Goal: Transaction & Acquisition: Book appointment/travel/reservation

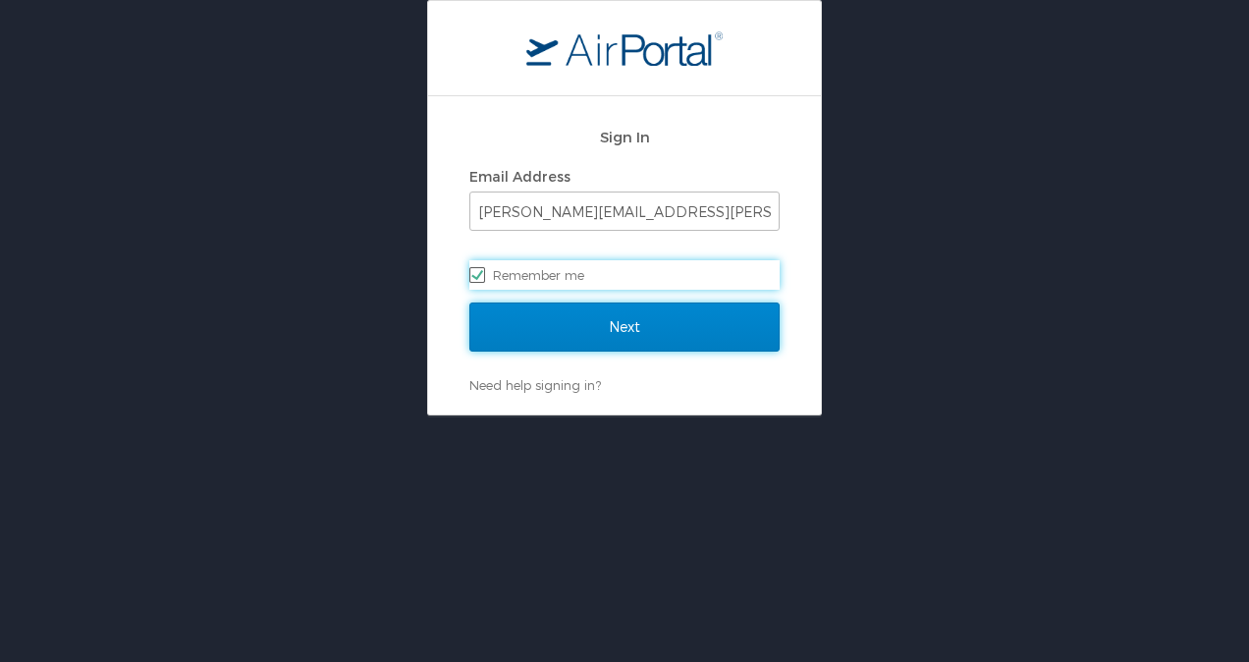
click at [612, 341] on input "Next" at bounding box center [624, 326] width 310 height 49
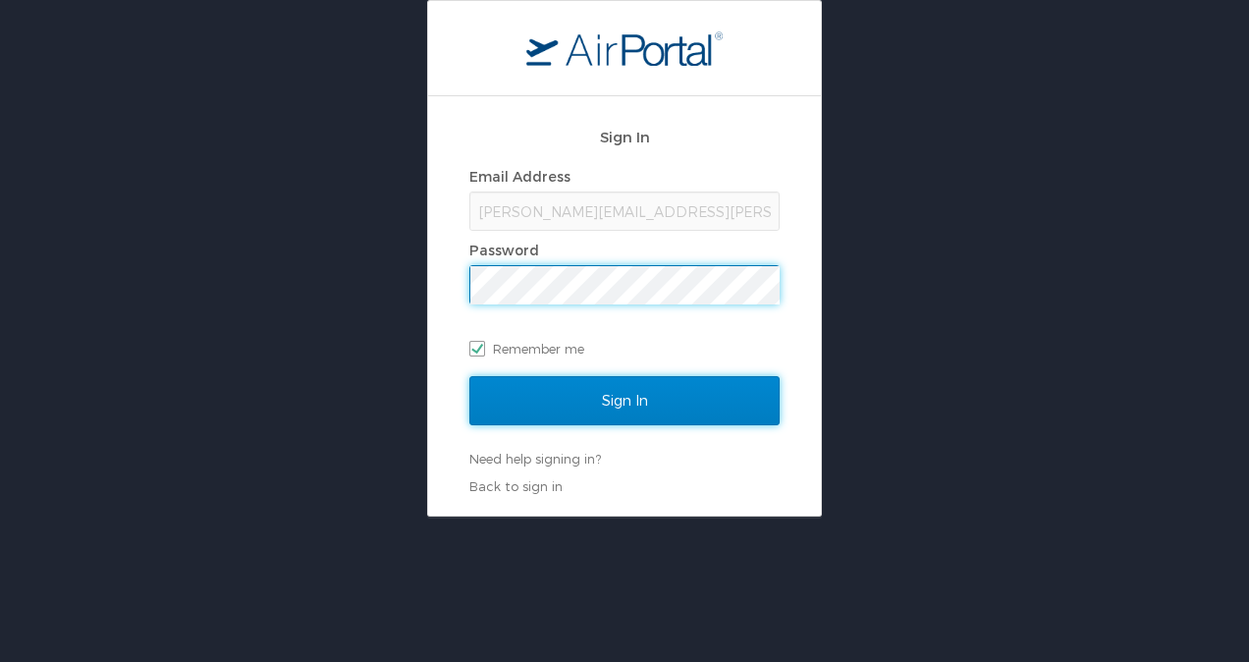
click at [711, 404] on input "Sign In" at bounding box center [624, 400] width 310 height 49
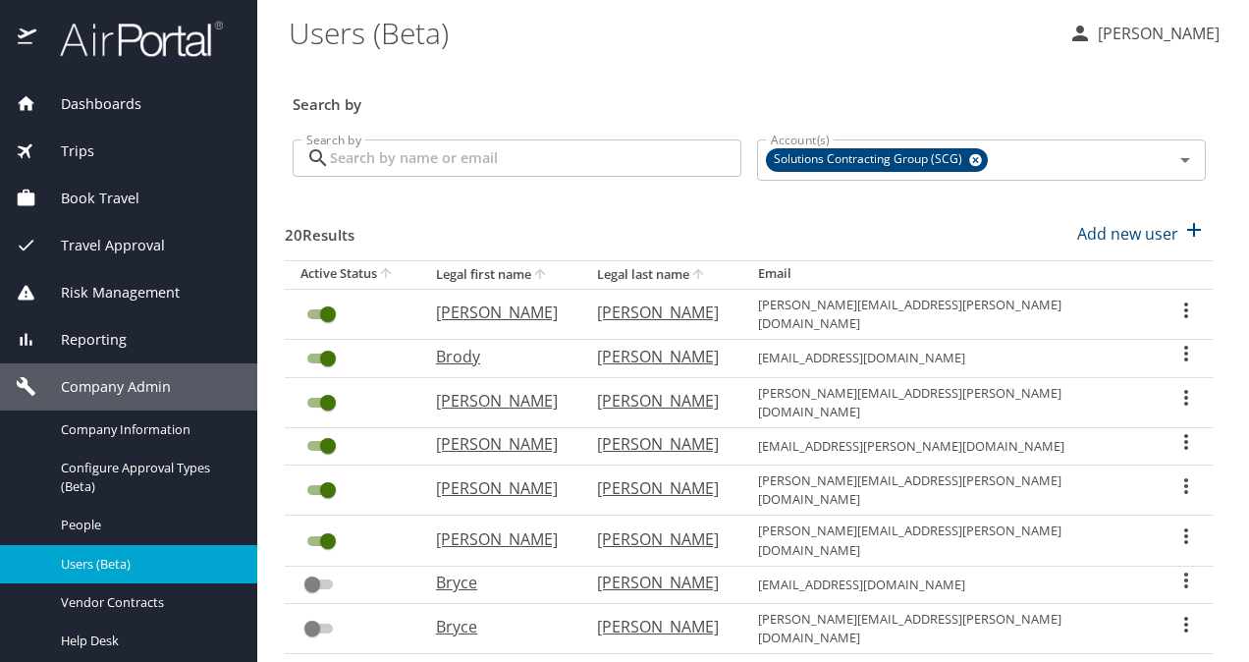
click at [117, 153] on div "Trips" at bounding box center [129, 151] width 226 height 22
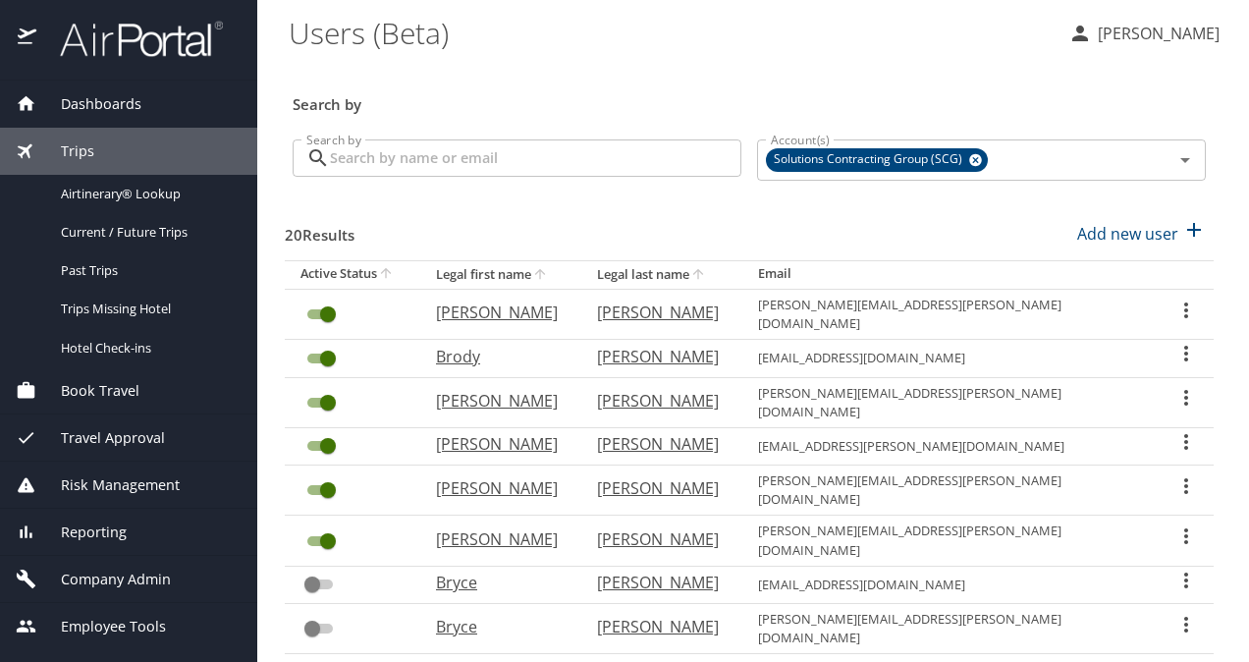
click at [100, 377] on div "Book Travel" at bounding box center [128, 390] width 257 height 47
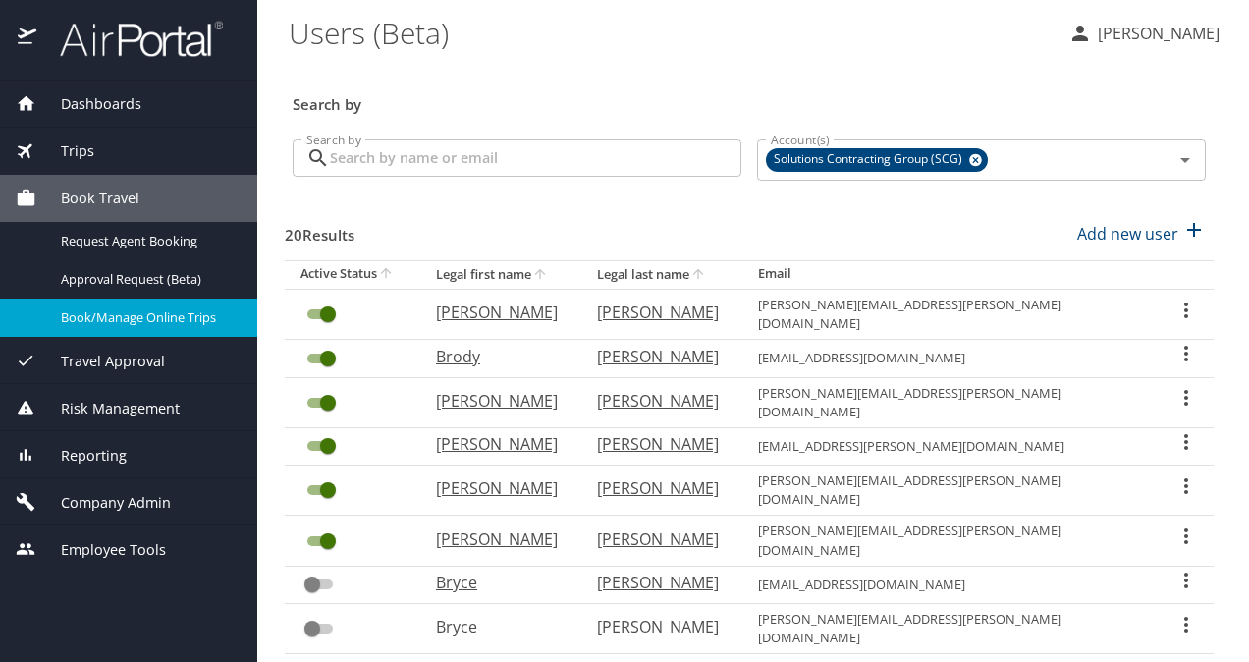
click at [112, 308] on span "Book/Manage Online Trips" at bounding box center [147, 317] width 173 height 19
